Goal: Task Accomplishment & Management: Use online tool/utility

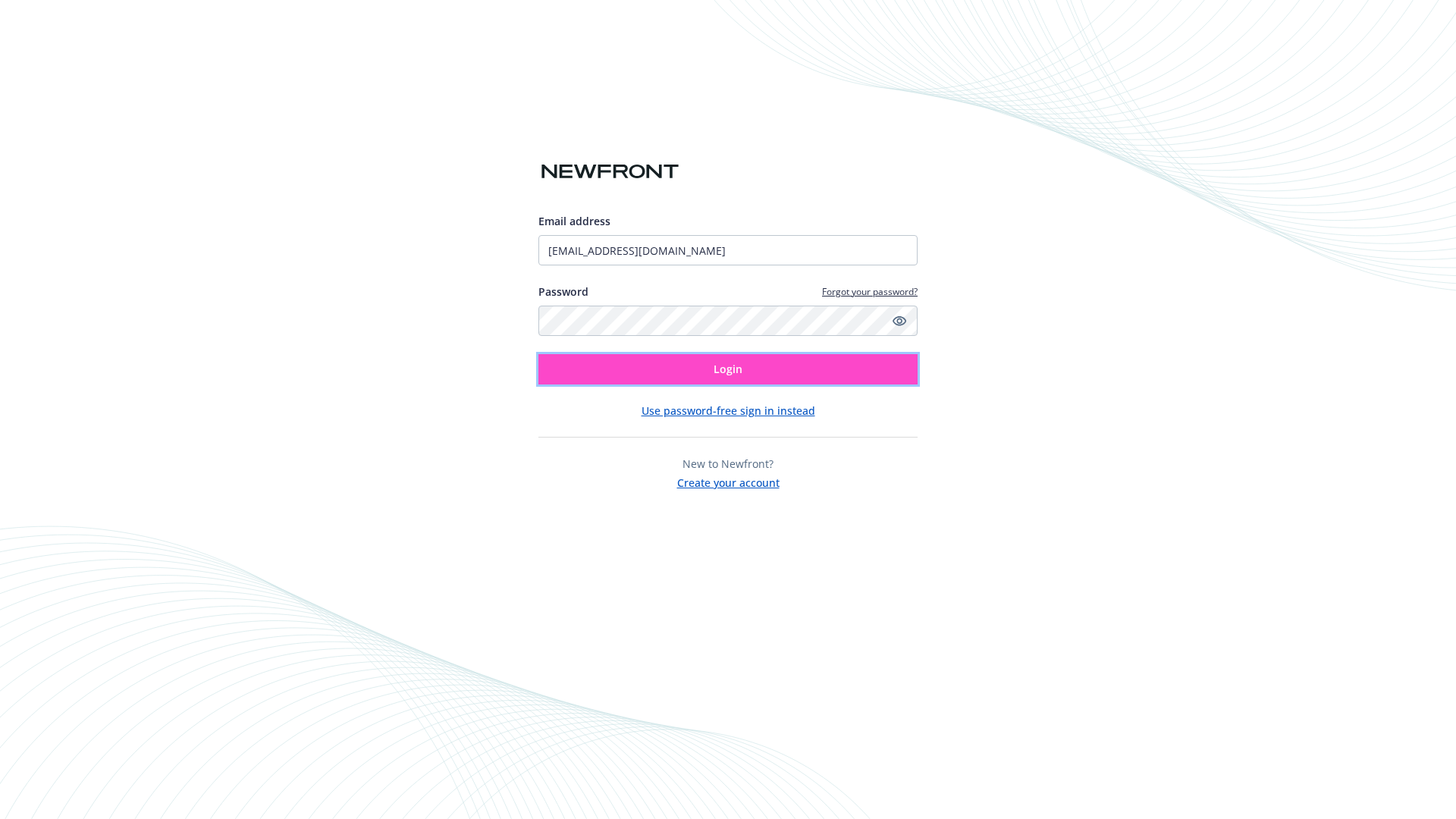
click at [728, 369] on span "Login" at bounding box center [728, 369] width 29 height 14
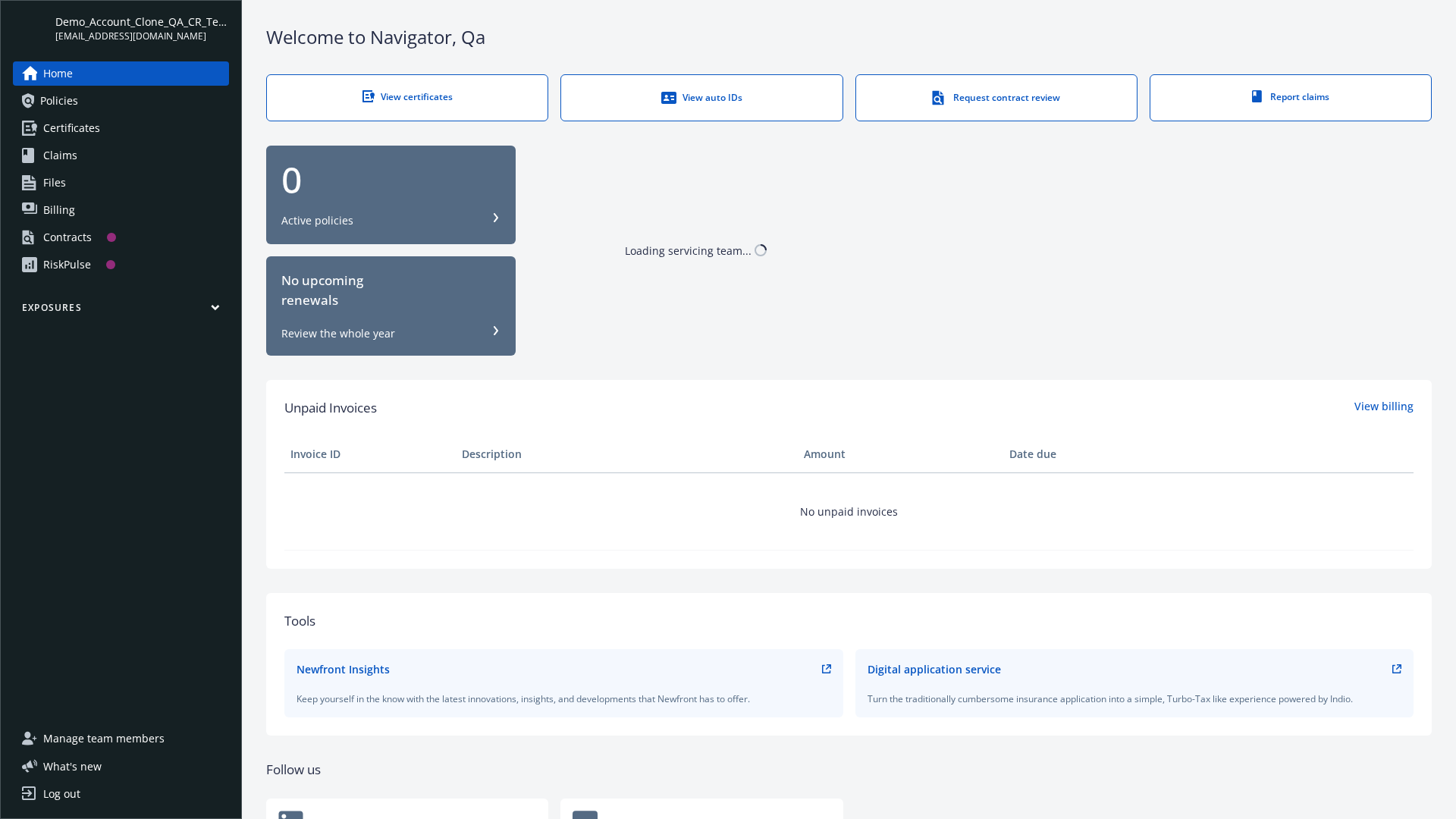
click at [142, 28] on span "Demo_Account_Clone_QA_CR_Tests_Prospect" at bounding box center [142, 22] width 173 height 16
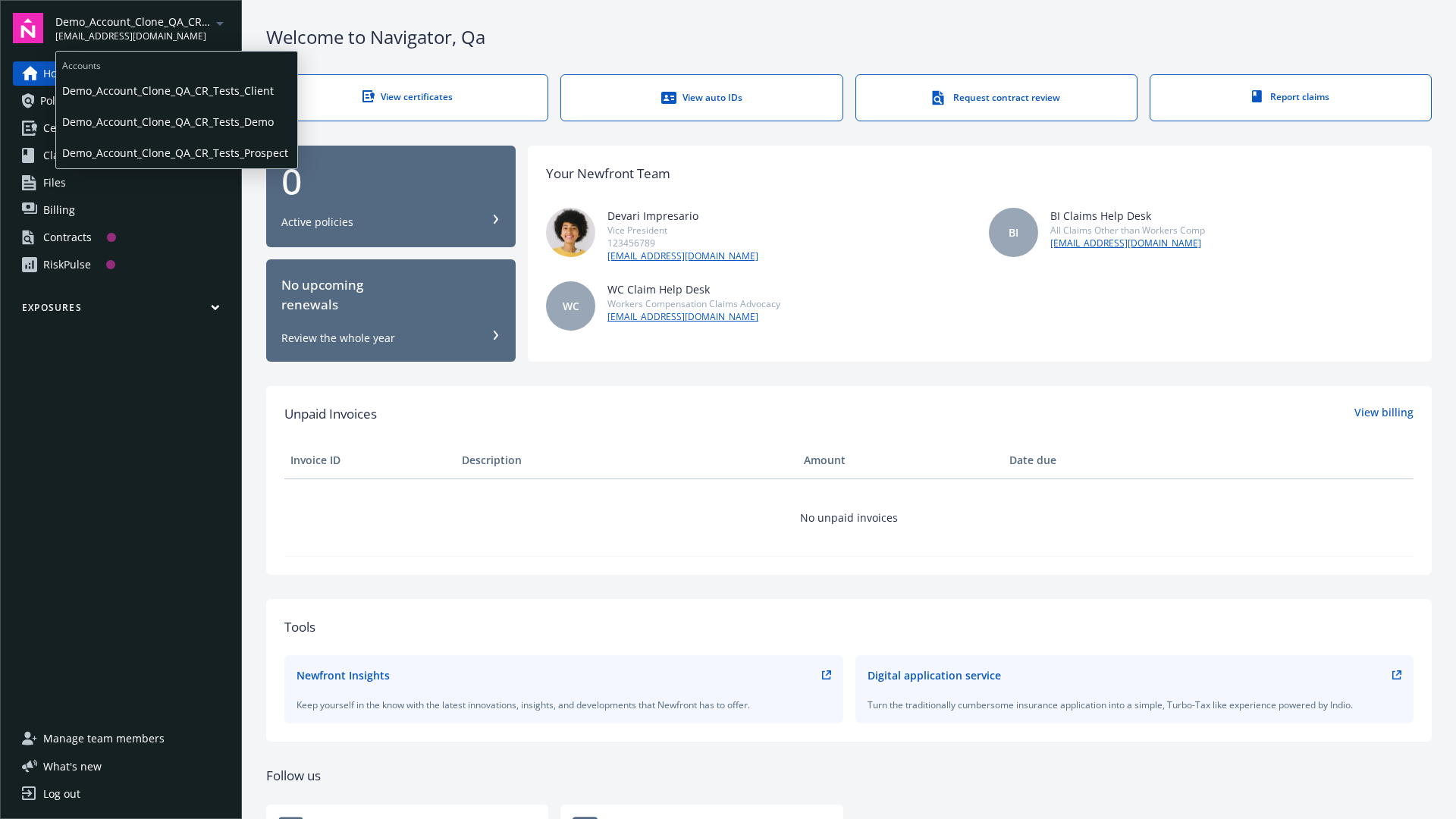
click at [175, 90] on span "Demo_Account_Clone_QA_CR_Tests_Client" at bounding box center [176, 91] width 229 height 31
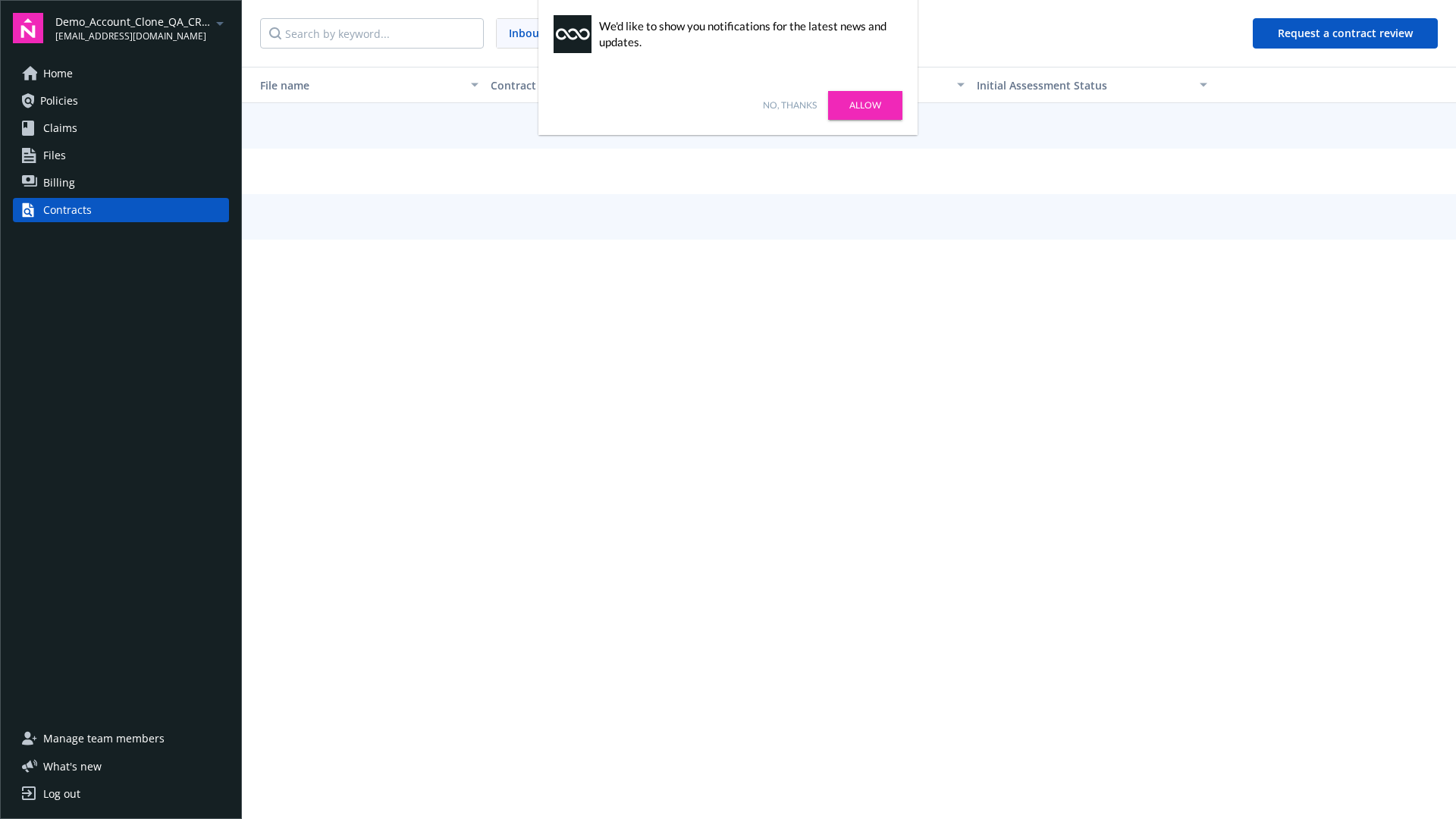
click at [789, 105] on link "No, thanks" at bounding box center [789, 105] width 54 height 14
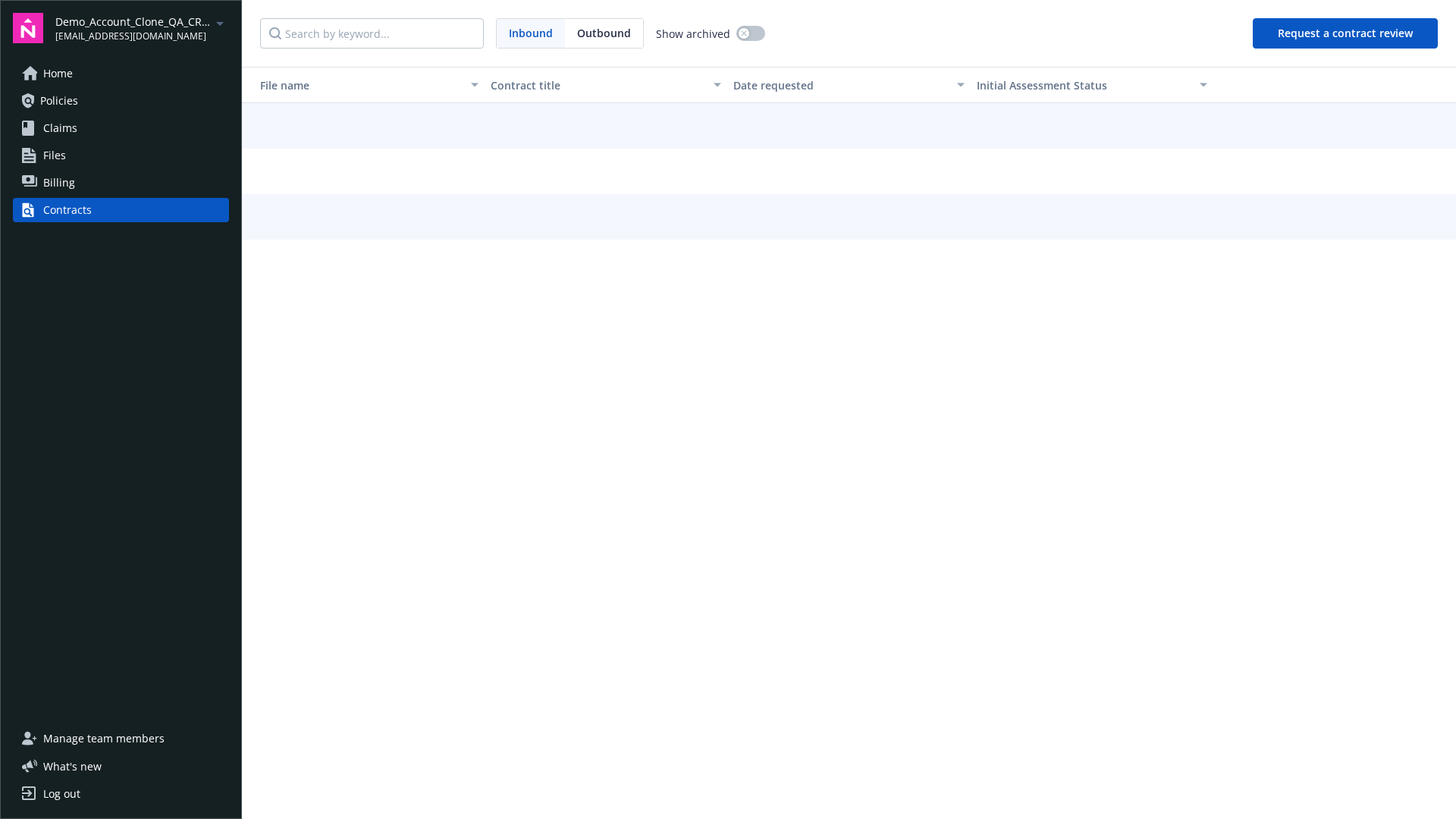
click at [1345, 34] on button "Request a contract review" at bounding box center [1344, 34] width 185 height 30
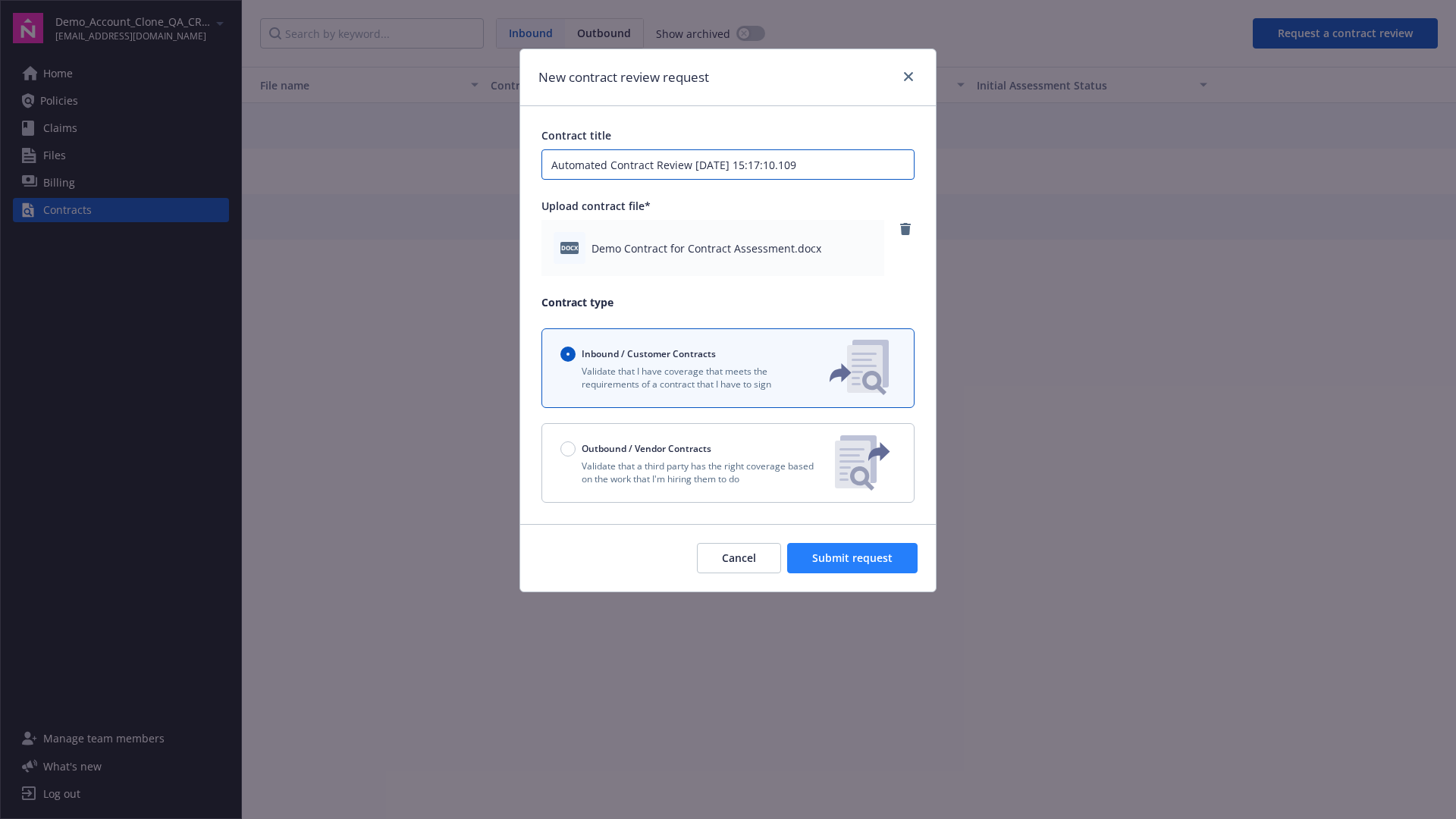
type input "Automated Contract Review 10-14-2025 15:17:10.109"
click at [853, 558] on span "Submit request" at bounding box center [852, 557] width 80 height 14
